Goal: Task Accomplishment & Management: Manage account settings

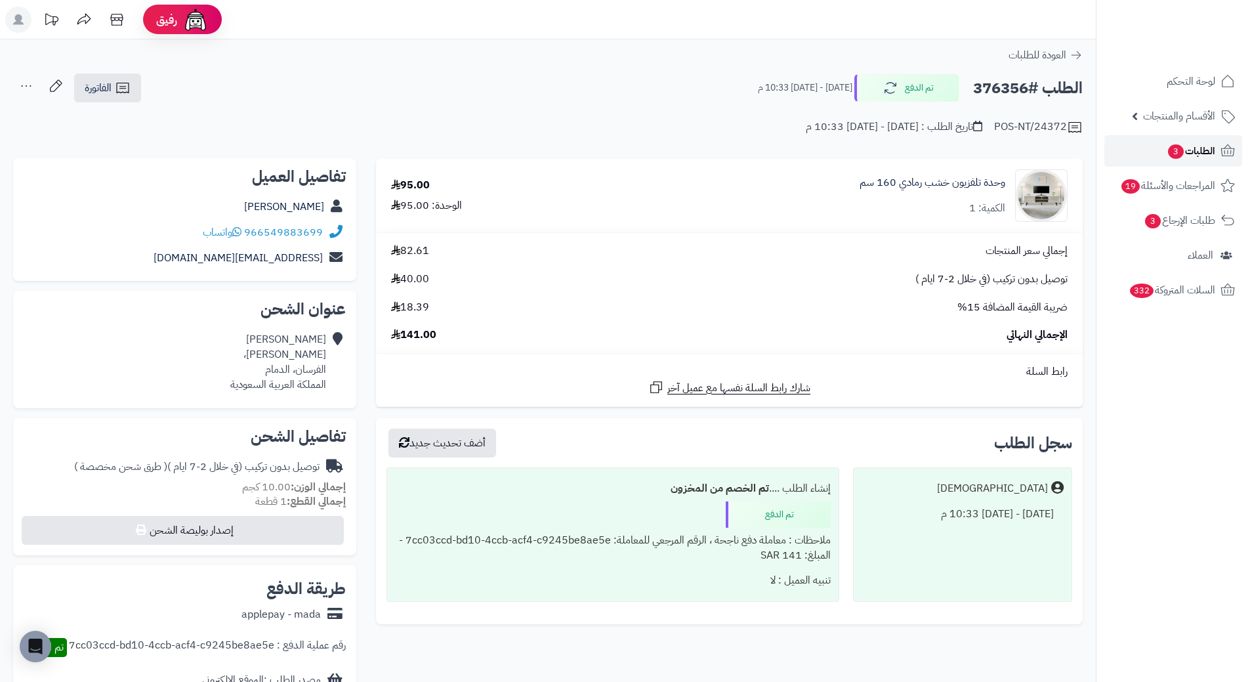
click at [1208, 146] on span "الطلبات 3" at bounding box center [1190, 151] width 49 height 18
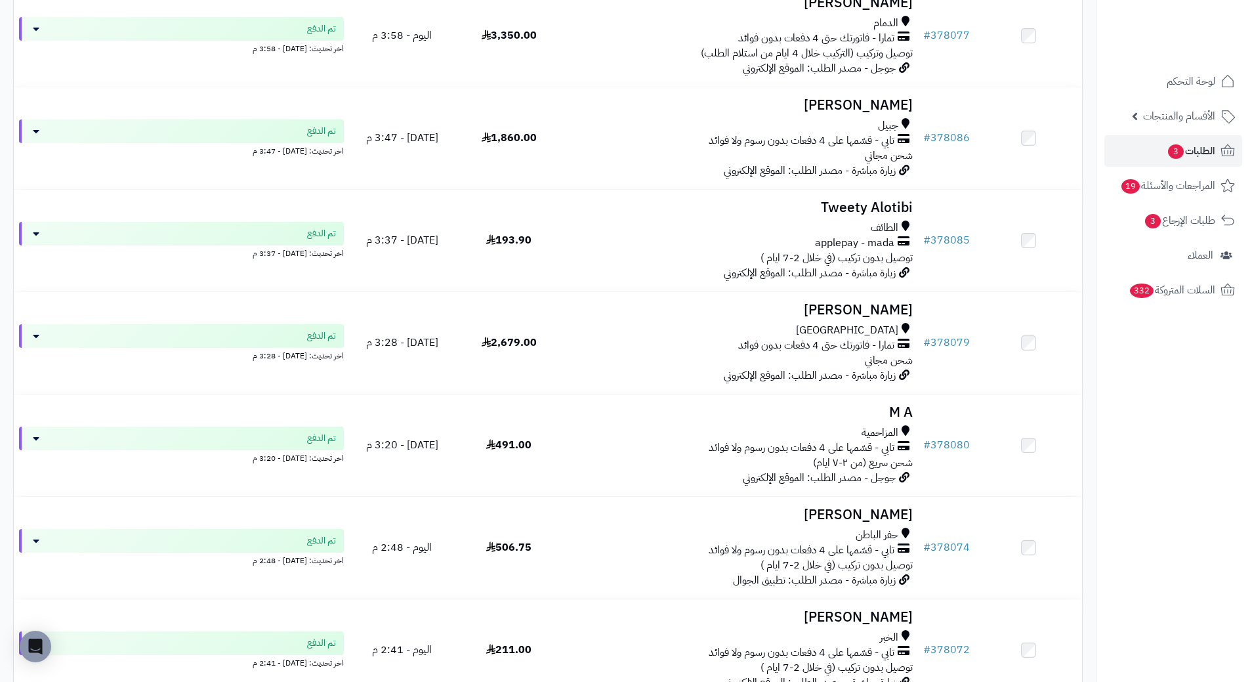
scroll to position [695, 0]
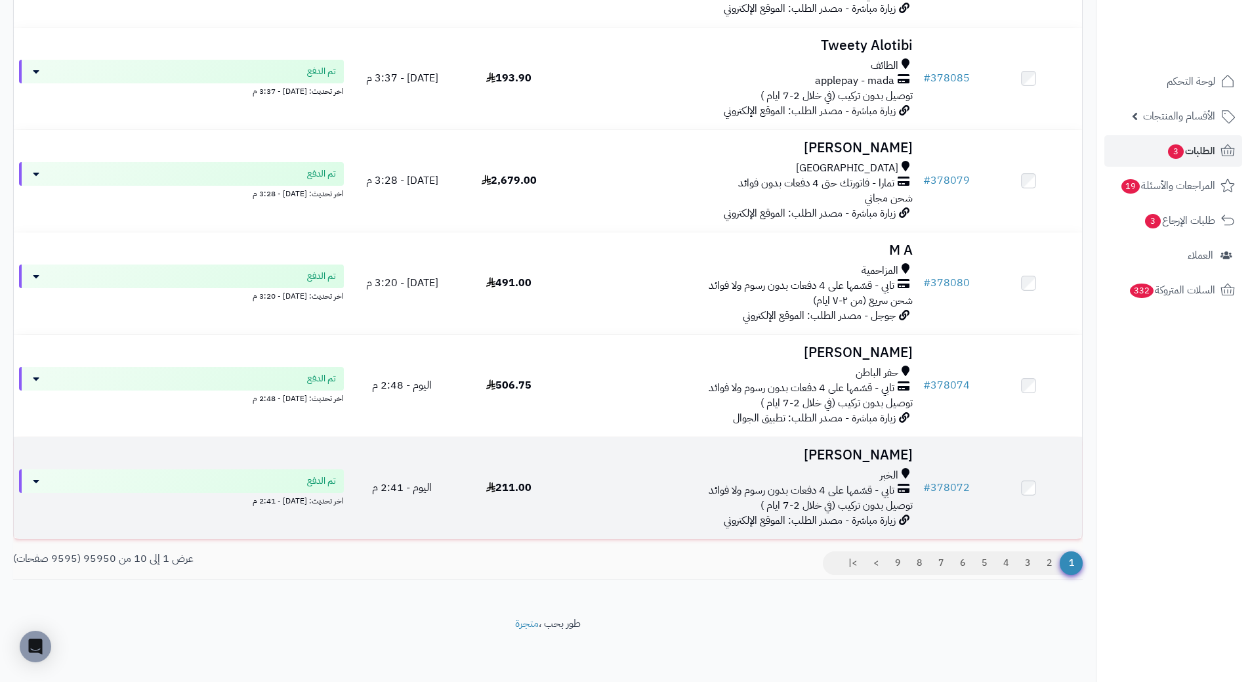
click at [893, 462] on h3 "[PERSON_NAME]" at bounding box center [739, 454] width 345 height 15
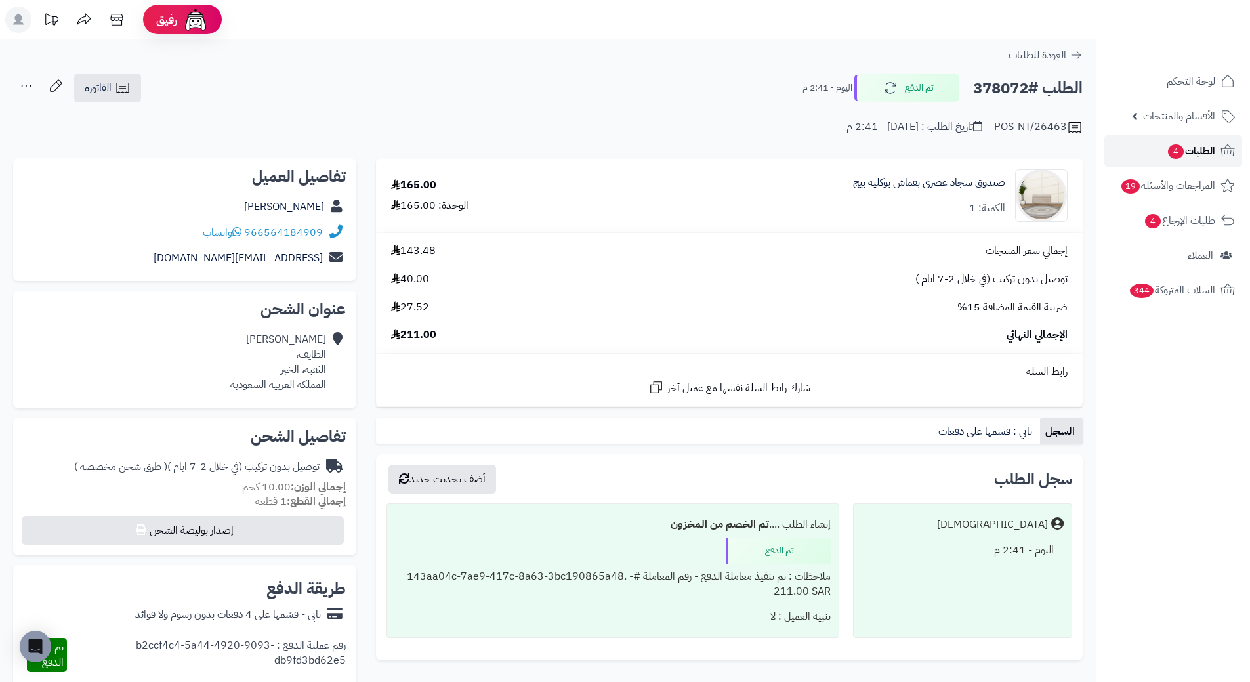
click at [1202, 150] on span "الطلبات 4" at bounding box center [1190, 151] width 49 height 18
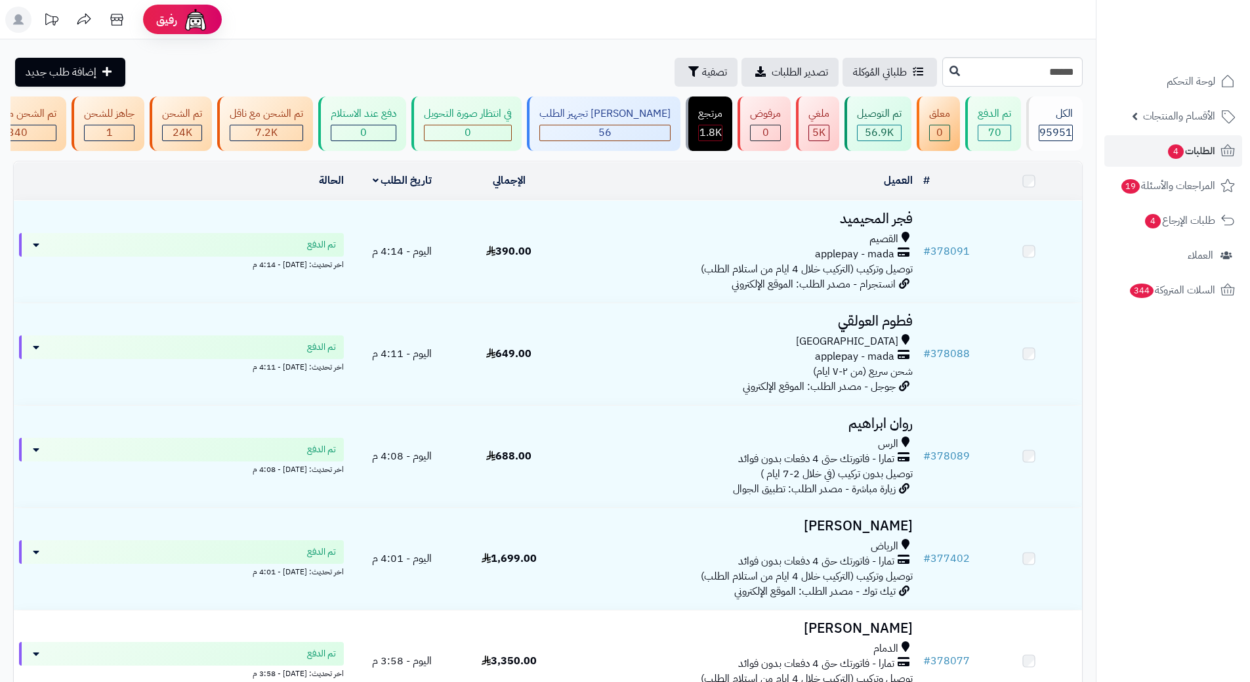
type input "******"
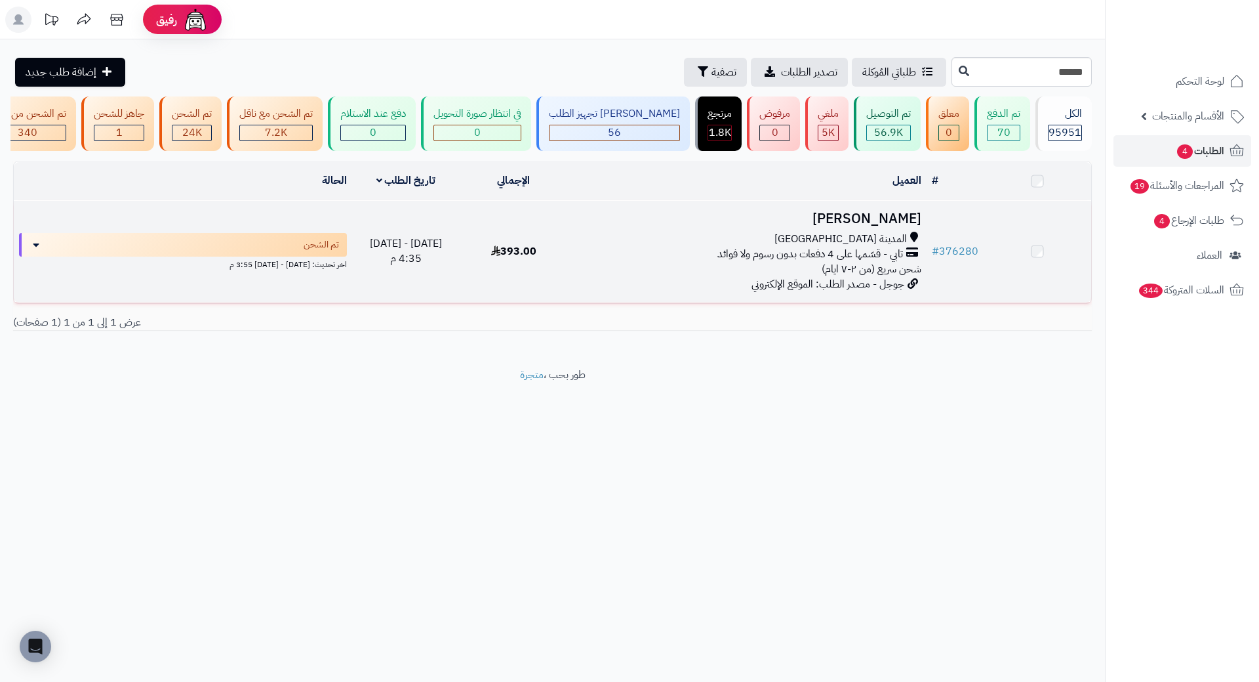
click at [908, 223] on h3 "عبدالعزيز الحربي" at bounding box center [747, 218] width 348 height 15
